Goal: Transaction & Acquisition: Purchase product/service

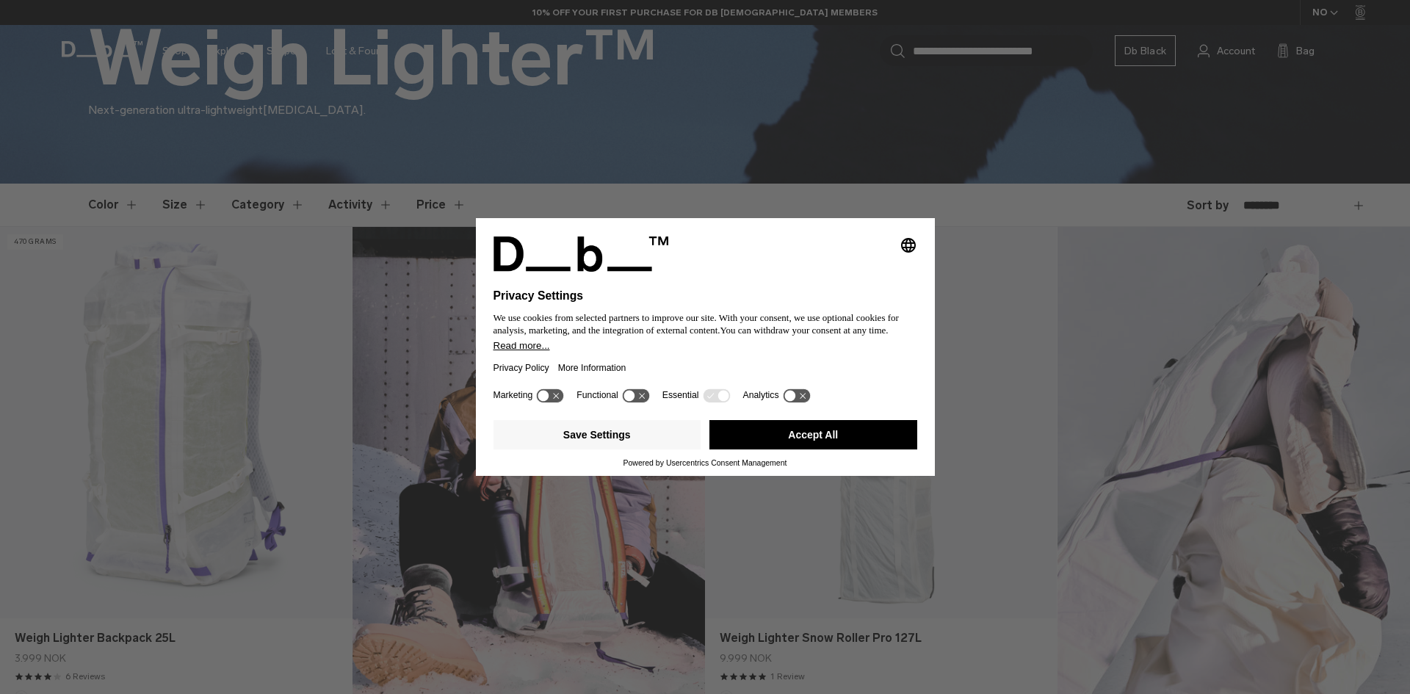
click at [820, 419] on div "Save Settings Accept All" at bounding box center [706, 436] width 424 height 44
click at [797, 421] on button "Accept All" at bounding box center [814, 434] width 208 height 29
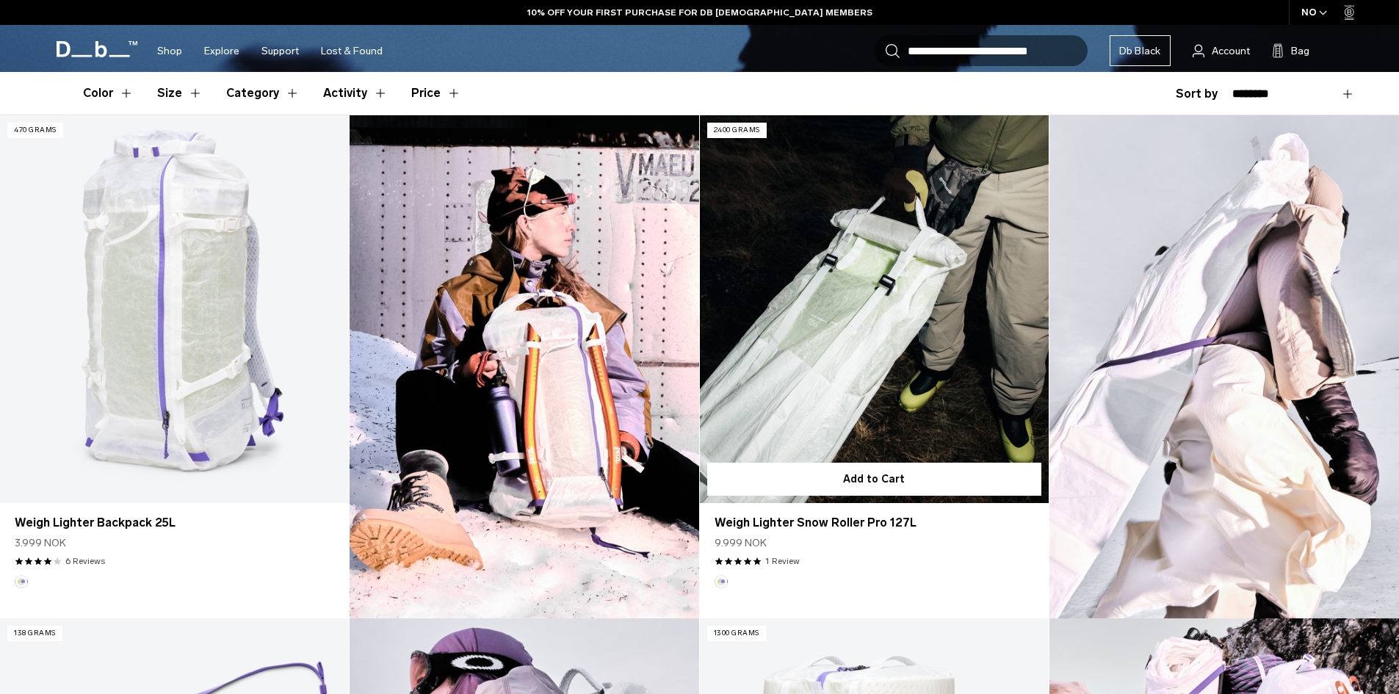
scroll to position [441, 0]
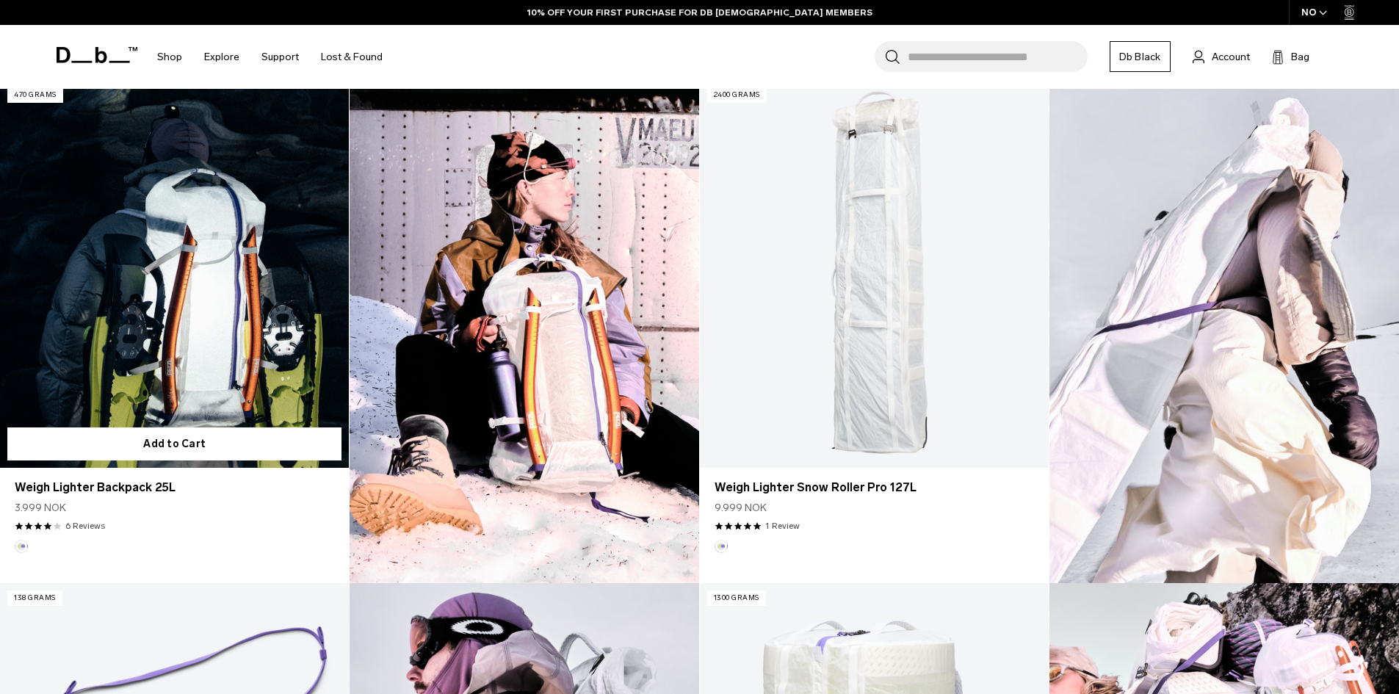
click at [267, 333] on link "Weigh Lighter Backpack 25L" at bounding box center [174, 274] width 349 height 388
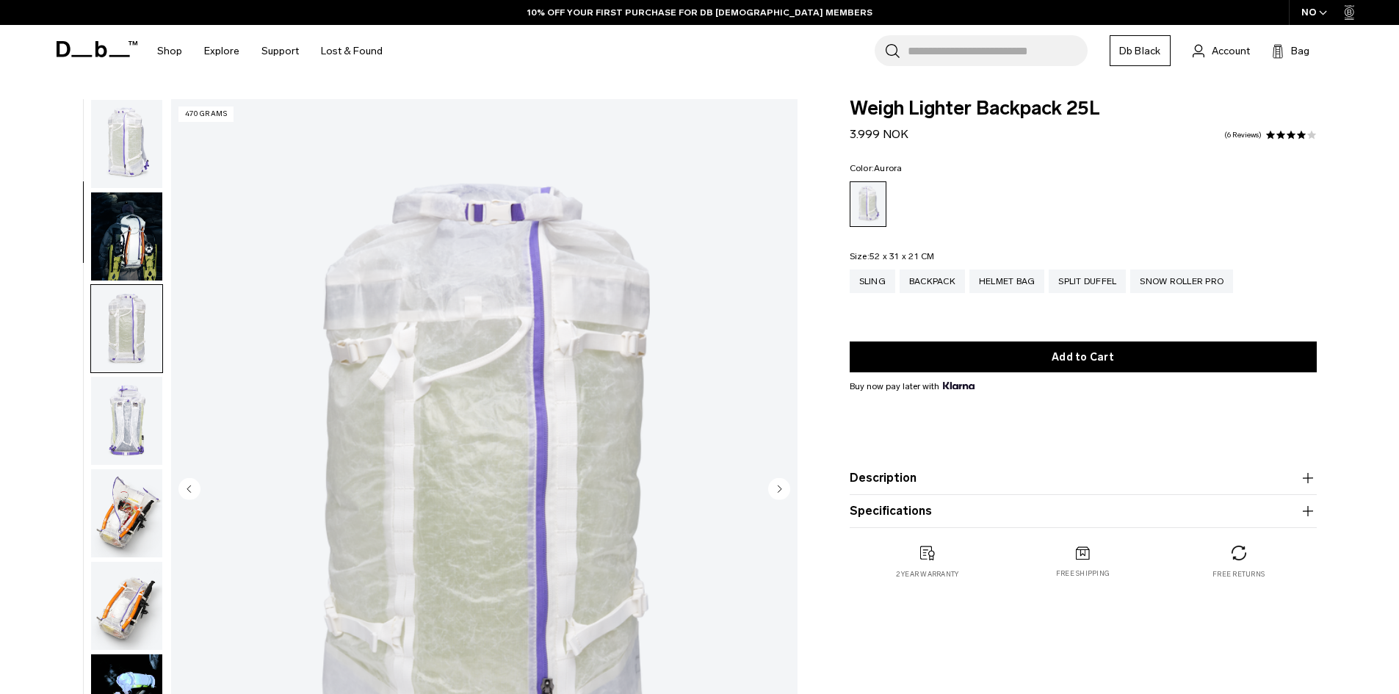
scroll to position [185, 0]
